Goal: Transaction & Acquisition: Purchase product/service

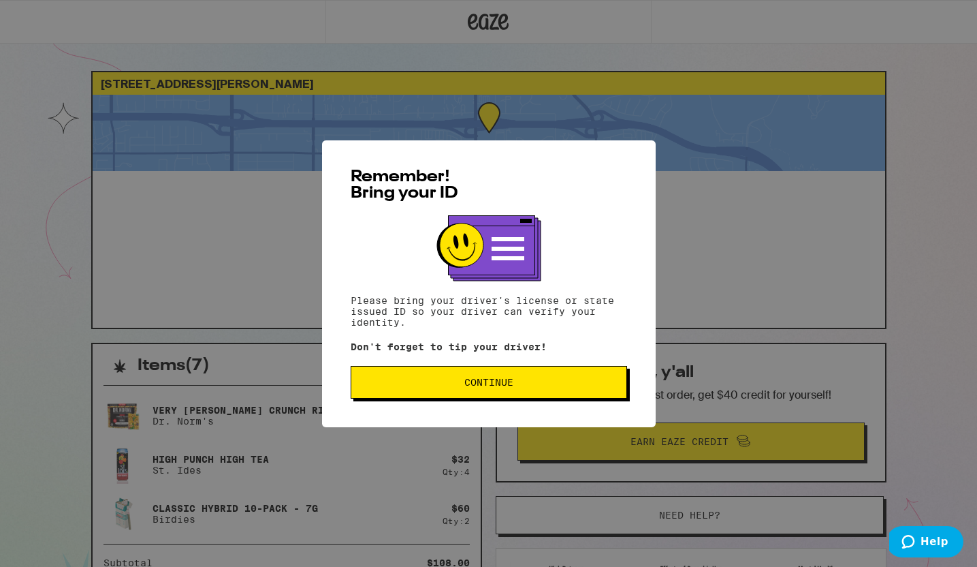
click at [394, 386] on span "Continue" at bounding box center [488, 382] width 253 height 10
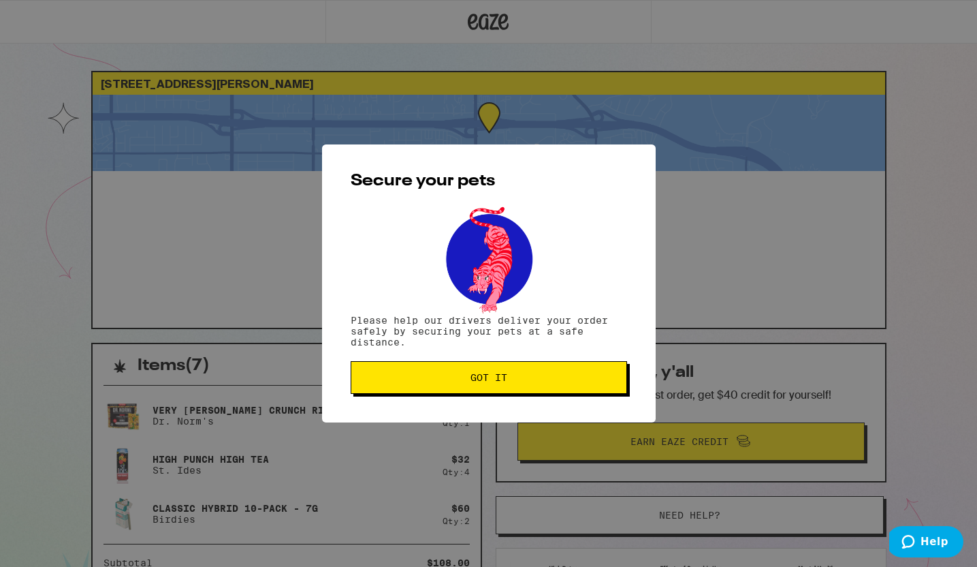
click at [394, 386] on button "Got it" at bounding box center [489, 377] width 276 height 33
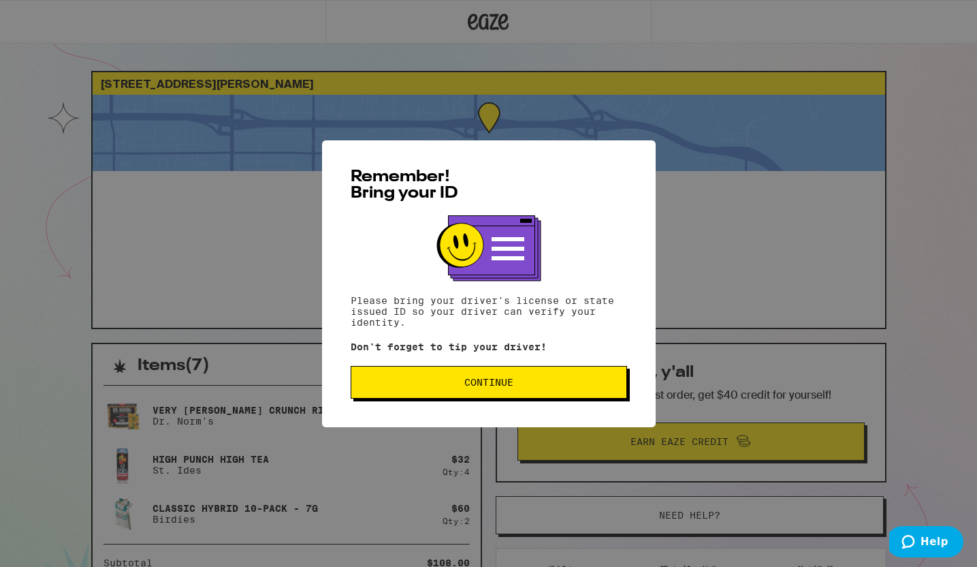
click at [489, 377] on button "Continue" at bounding box center [489, 382] width 276 height 33
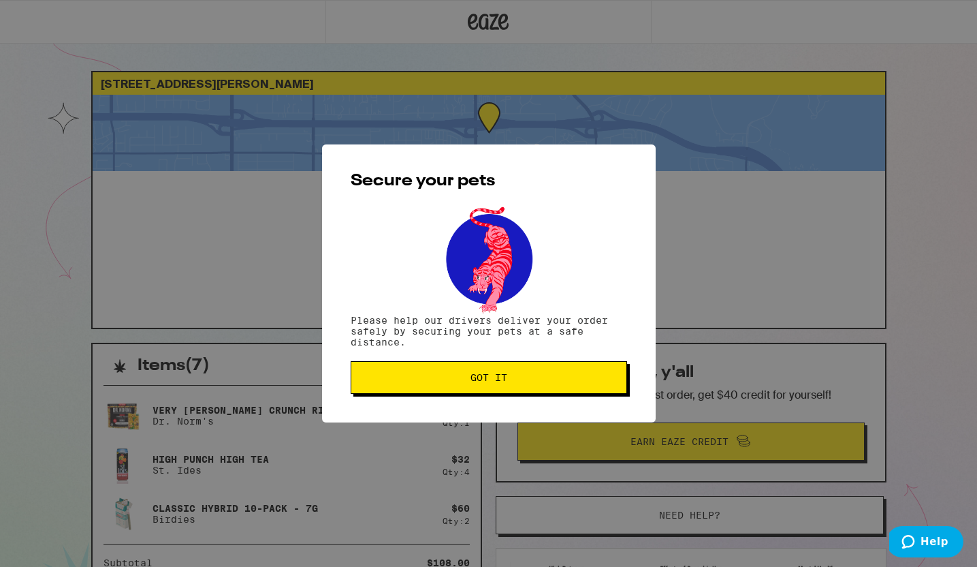
click at [489, 377] on span "Got it" at bounding box center [489, 377] width 37 height 10
